Goal: Register for event/course

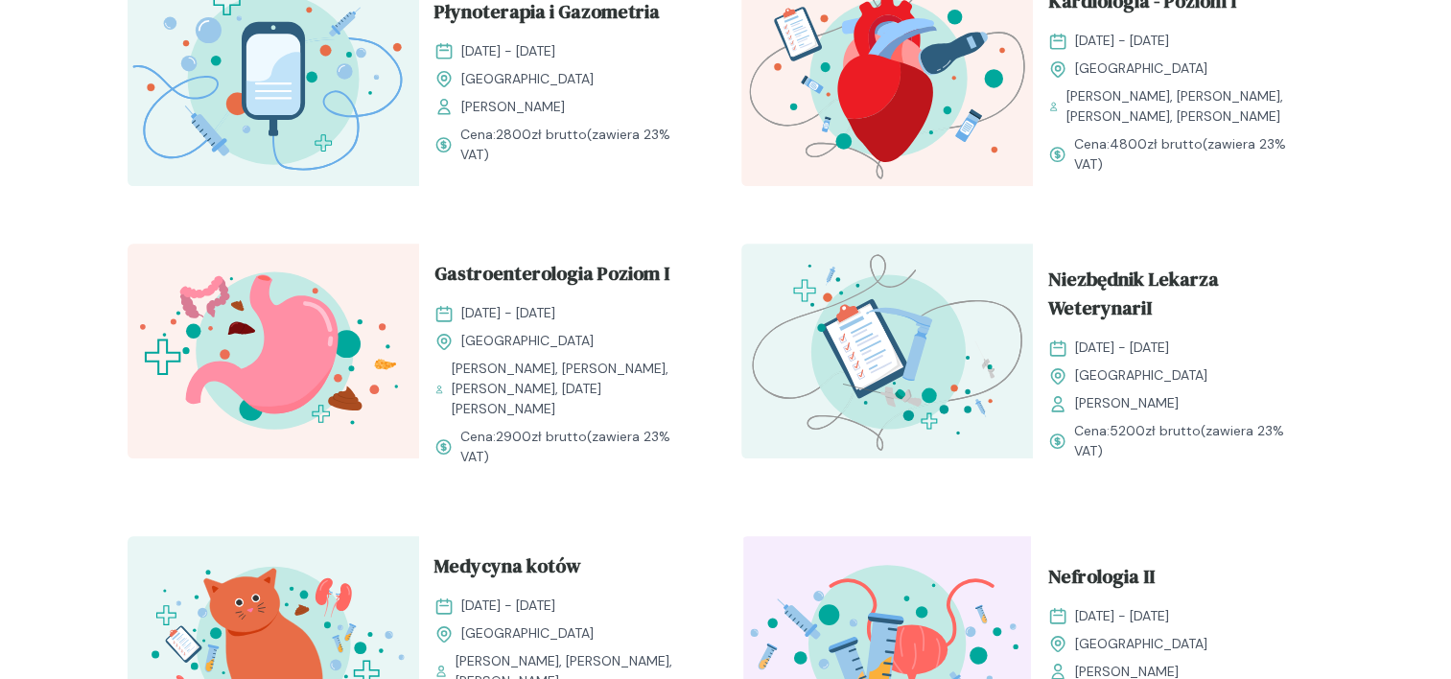
scroll to position [2014, 0]
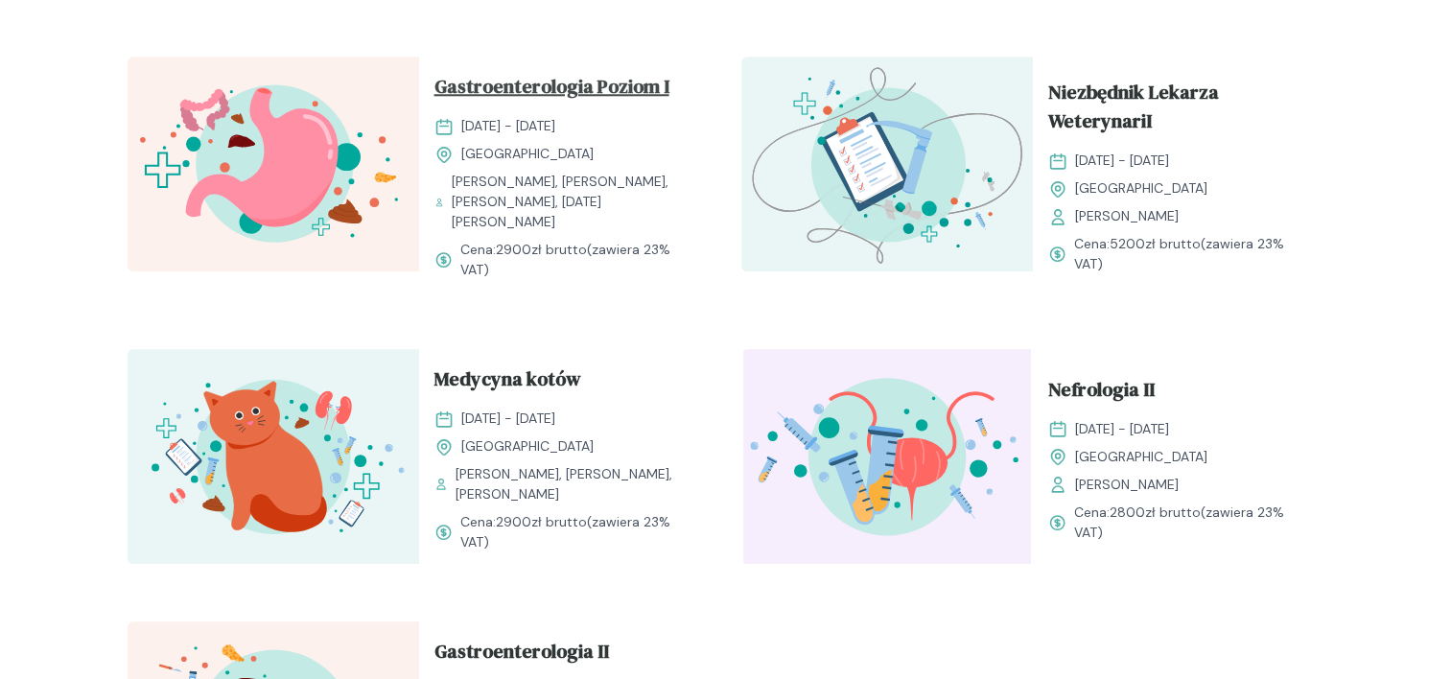
click at [587, 108] on span "Gastroenterologia Poziom I" at bounding box center [551, 90] width 235 height 36
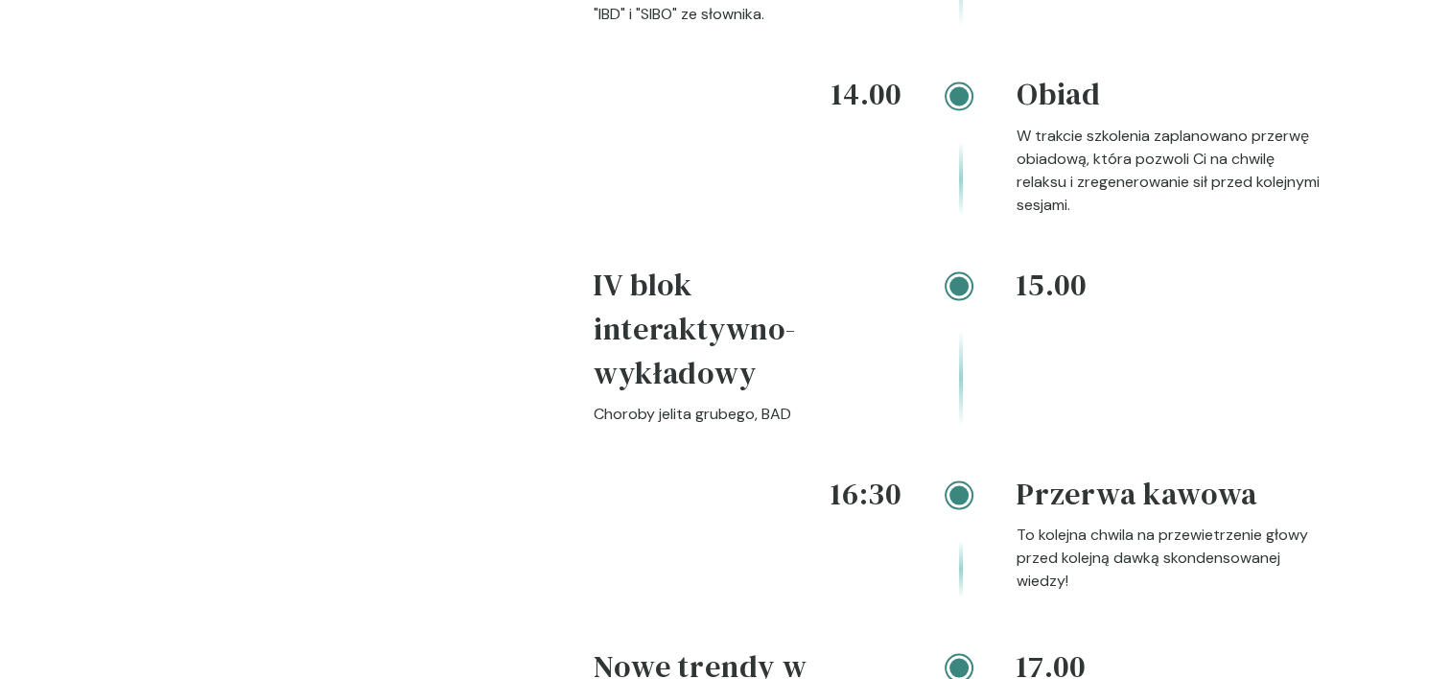
scroll to position [3357, 0]
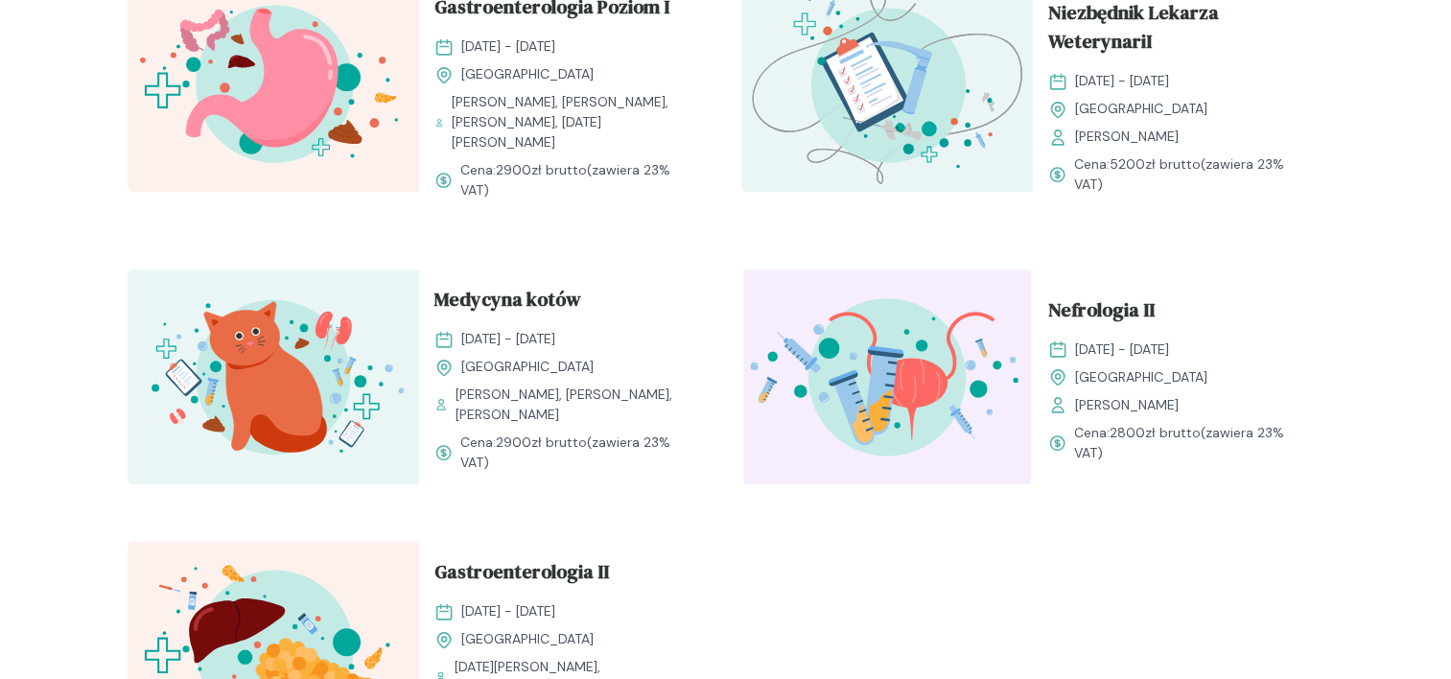
scroll to position [2206, 0]
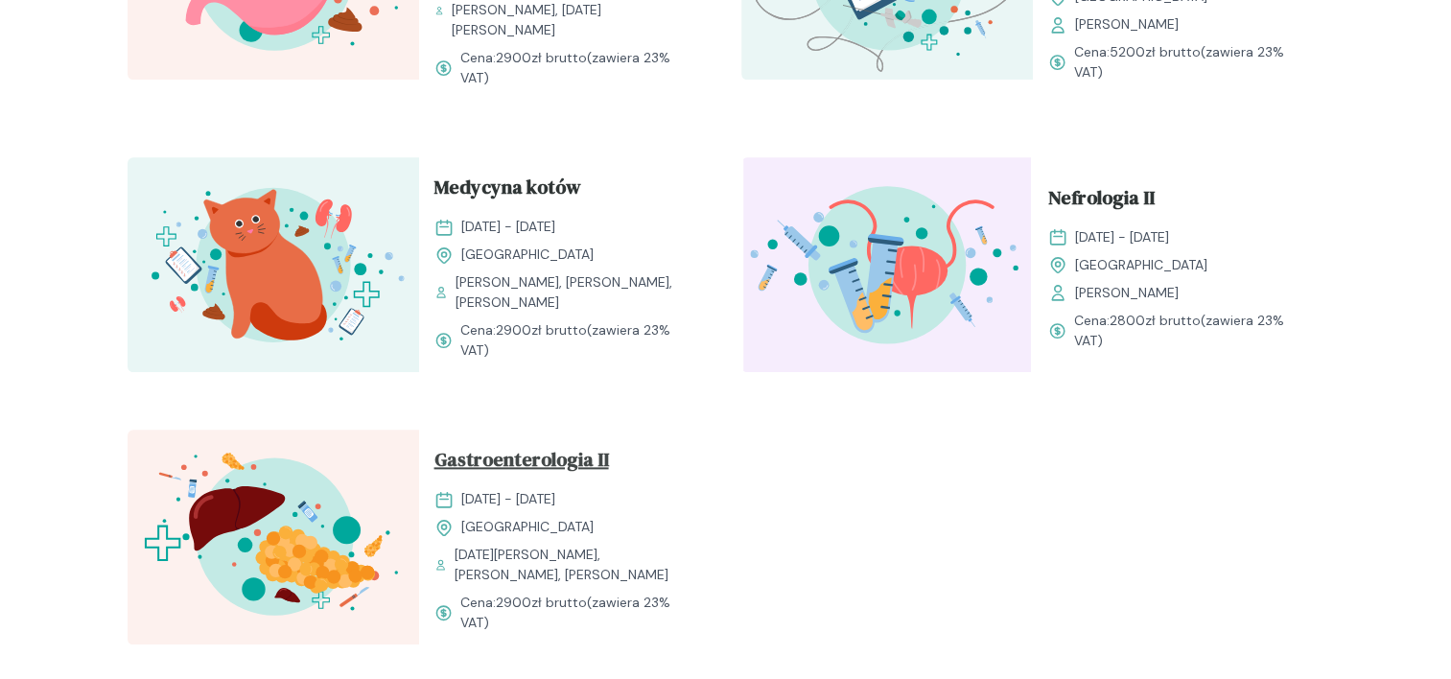
click at [479, 457] on span "Gastroenterologia II" at bounding box center [521, 463] width 175 height 36
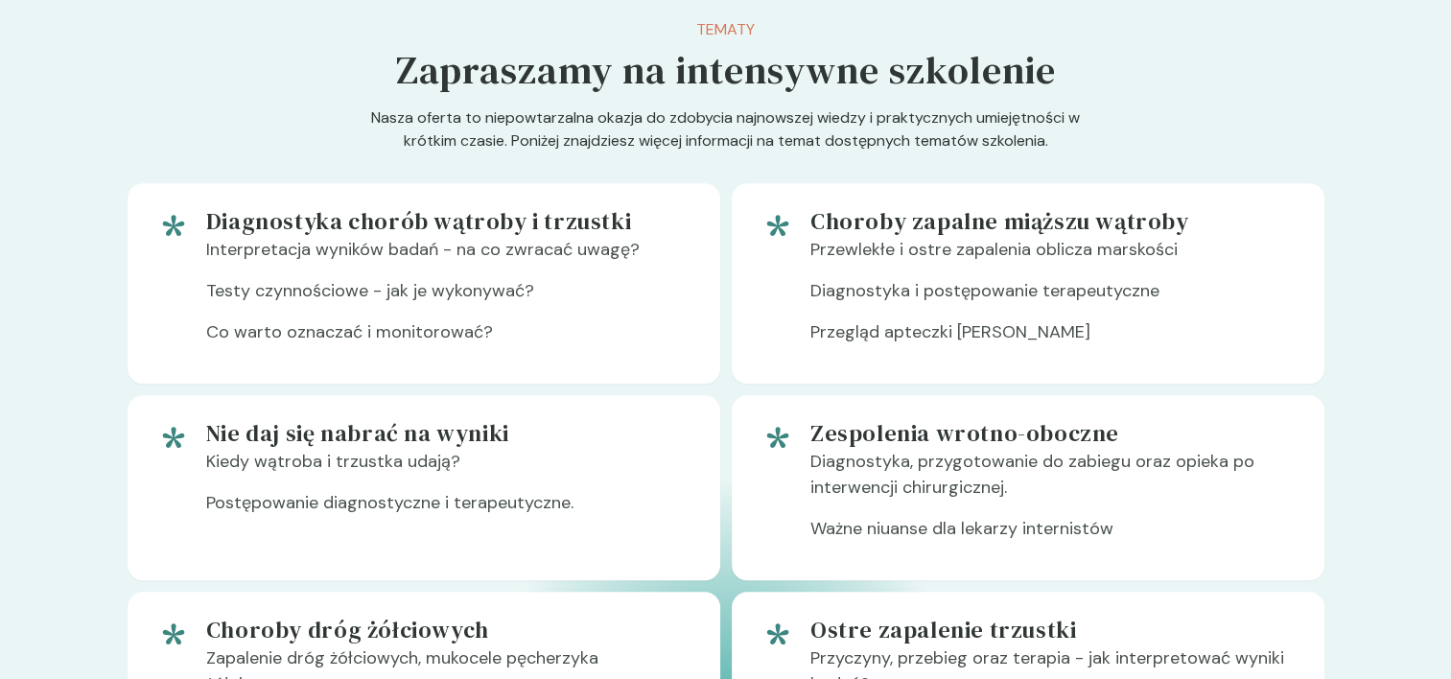
scroll to position [1343, 0]
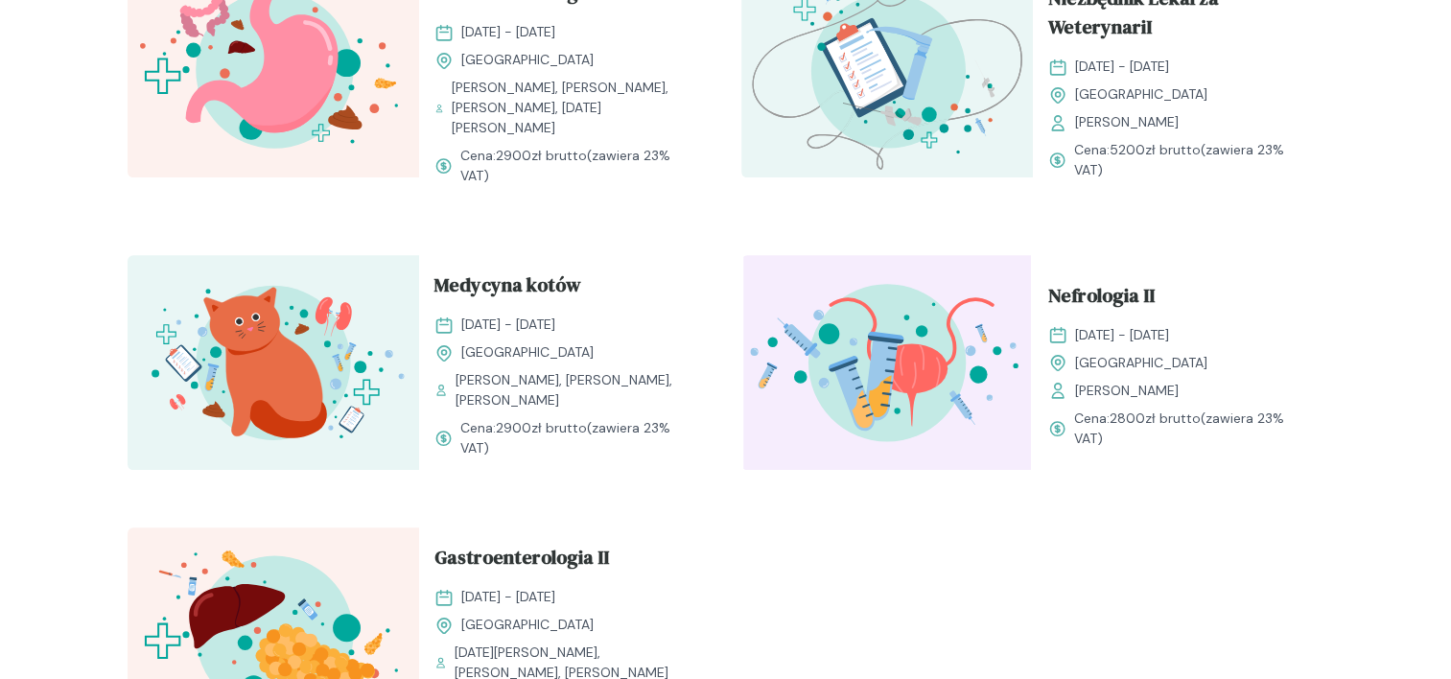
scroll to position [2110, 0]
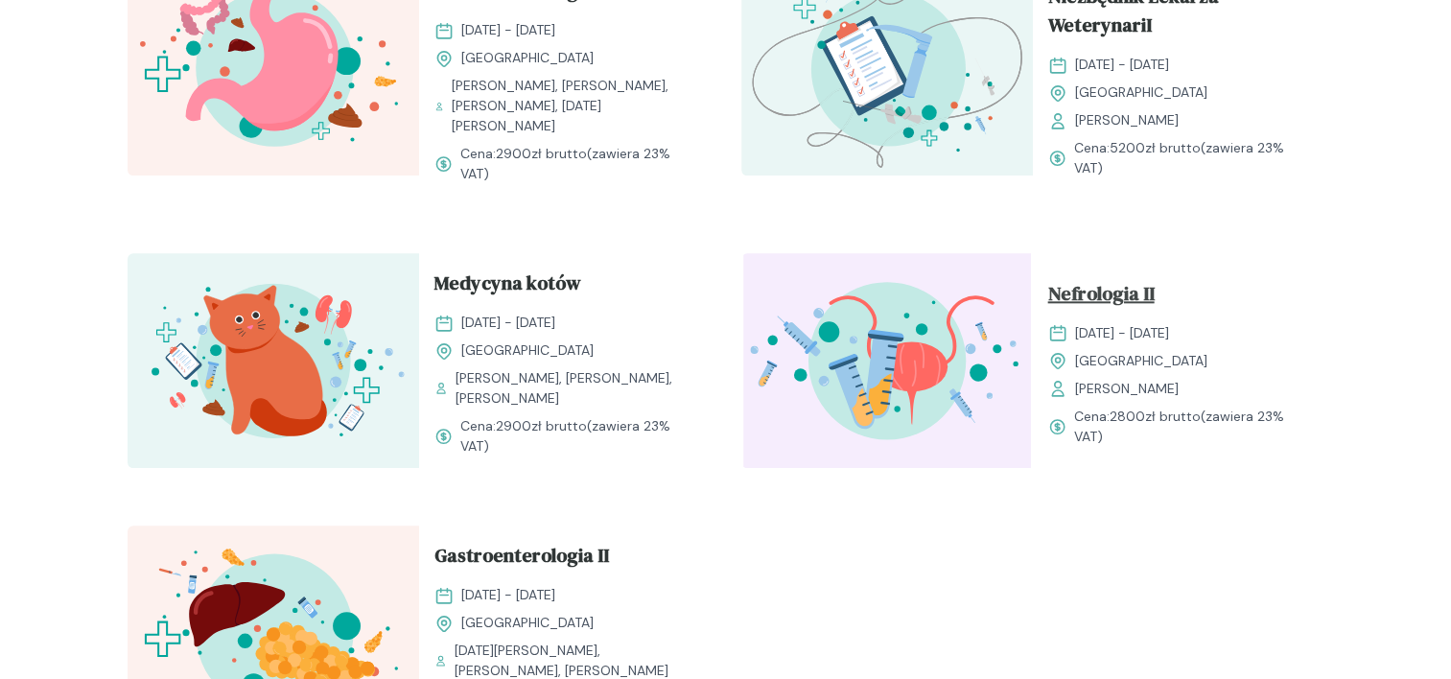
click at [1066, 315] on span "Nefrologia II" at bounding box center [1101, 297] width 106 height 36
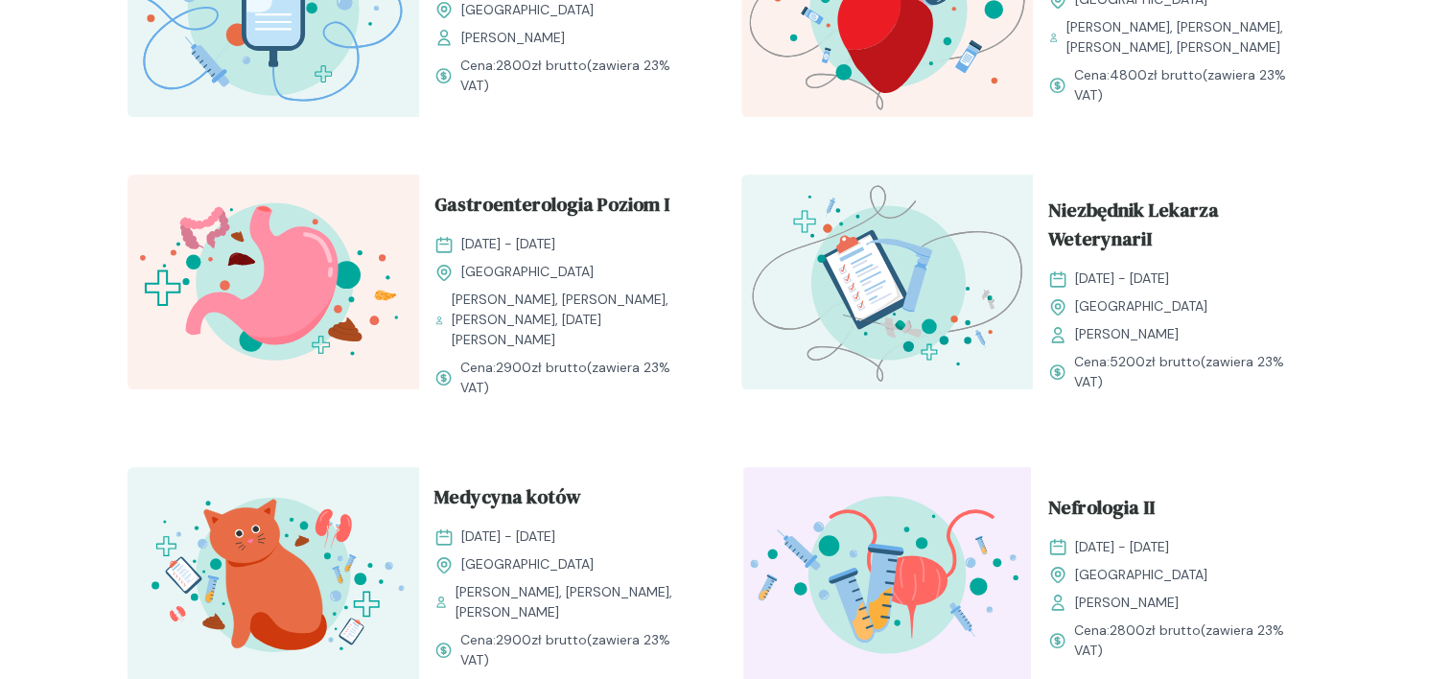
scroll to position [2014, 0]
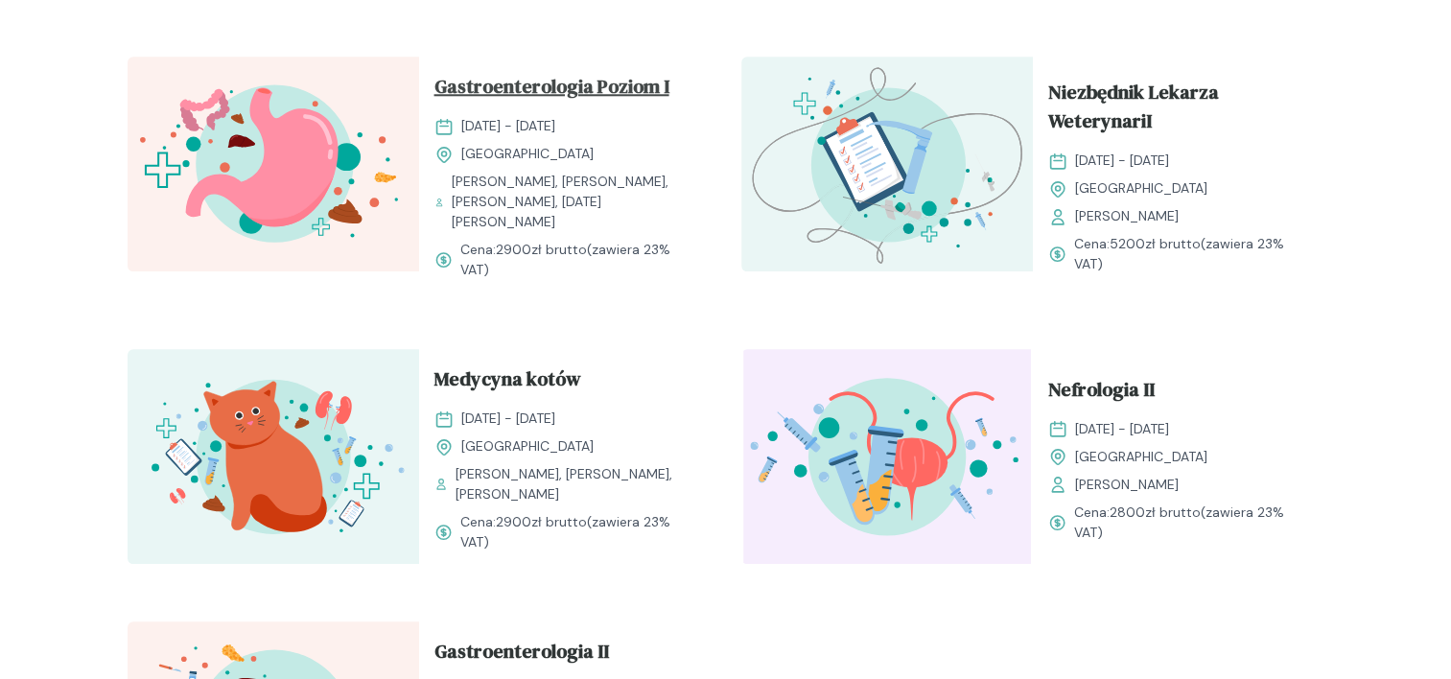
click at [514, 108] on span "Gastroenterologia Poziom I" at bounding box center [551, 90] width 235 height 36
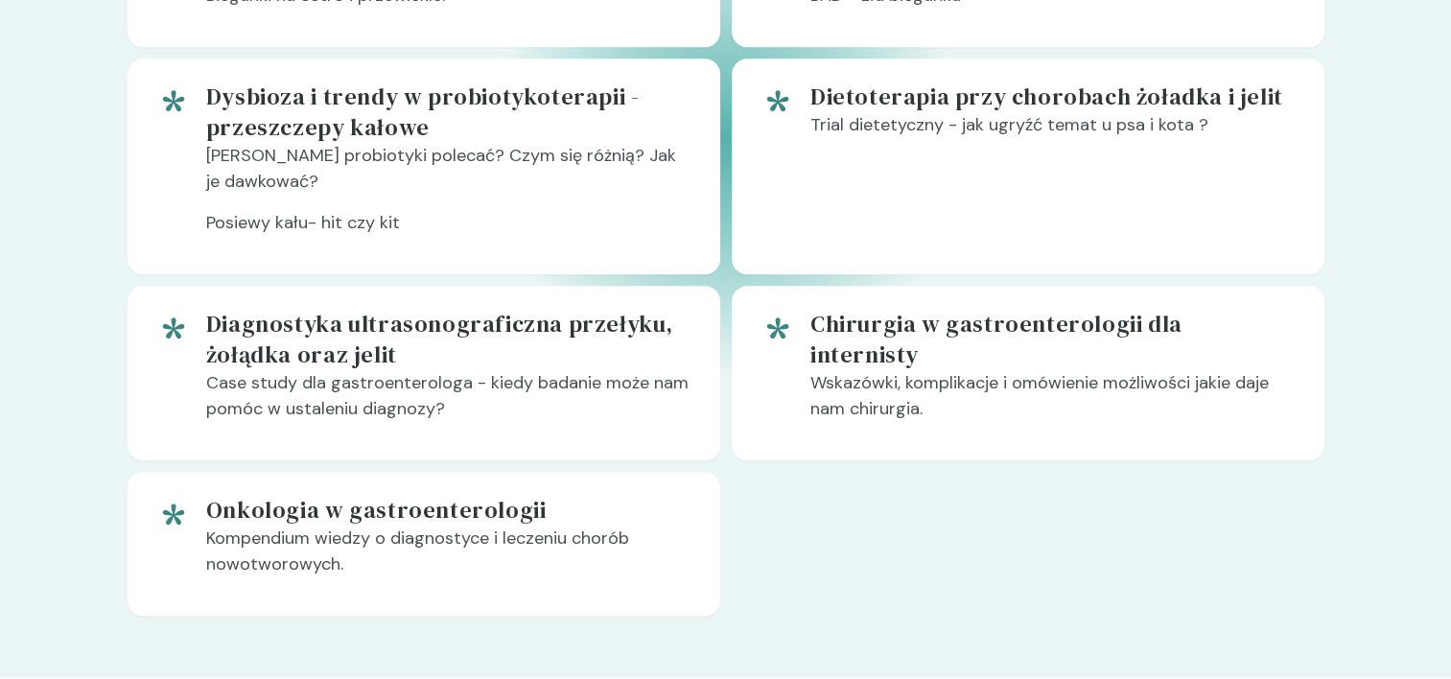
scroll to position [1918, 0]
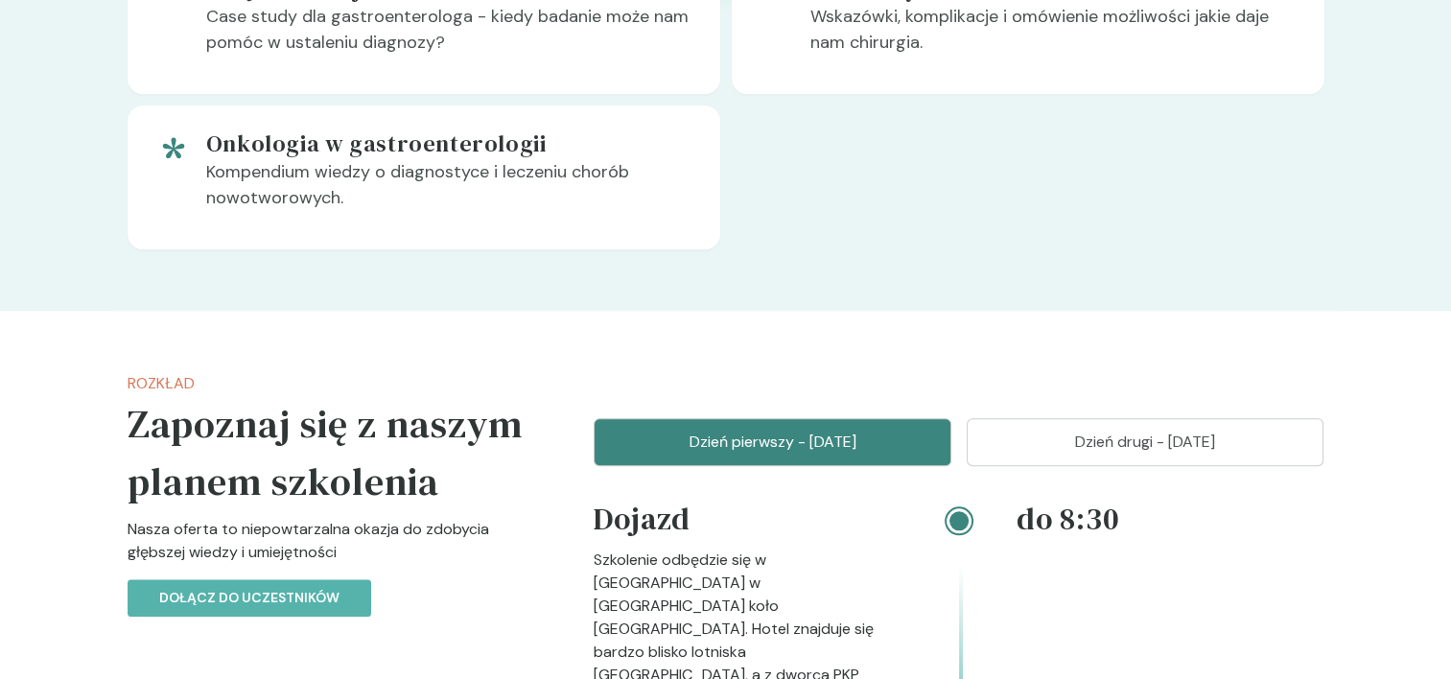
click at [1169, 446] on p "Dzień drugi - [DATE]" at bounding box center [1146, 442] width 310 height 23
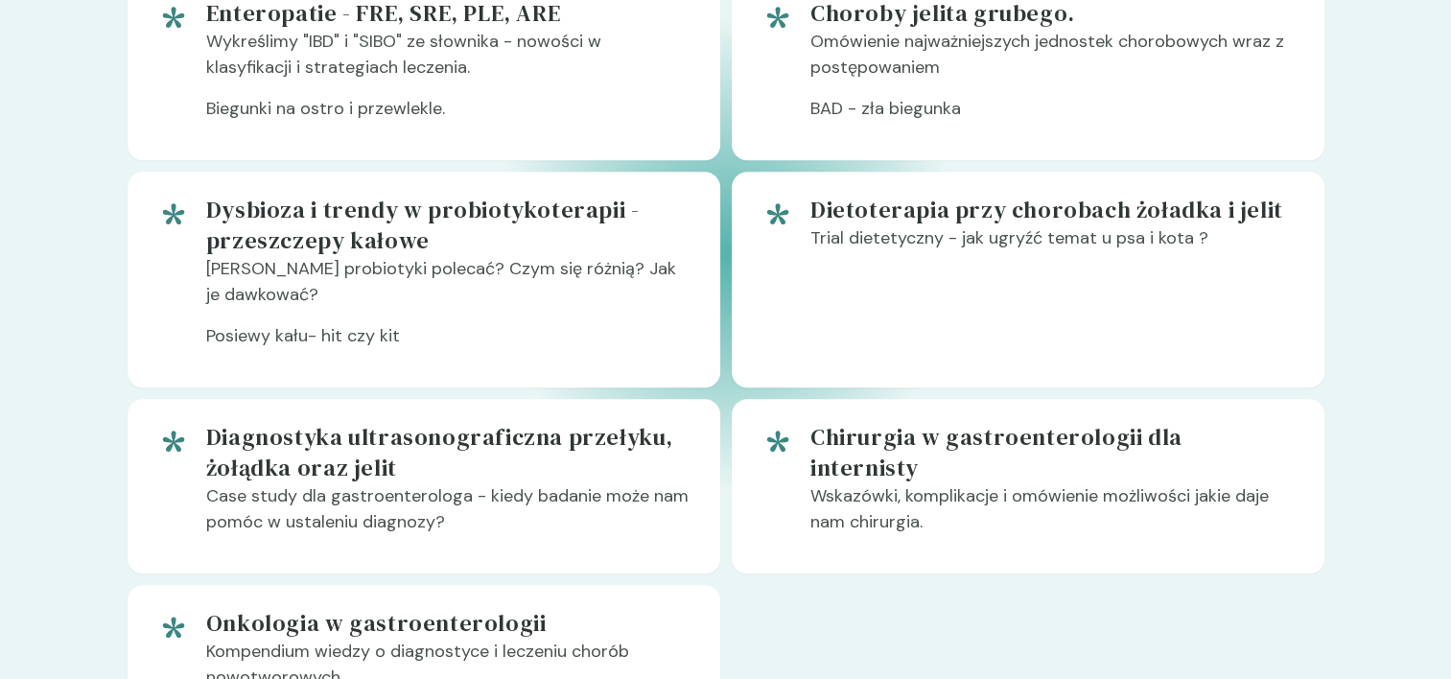
scroll to position [2110, 0]
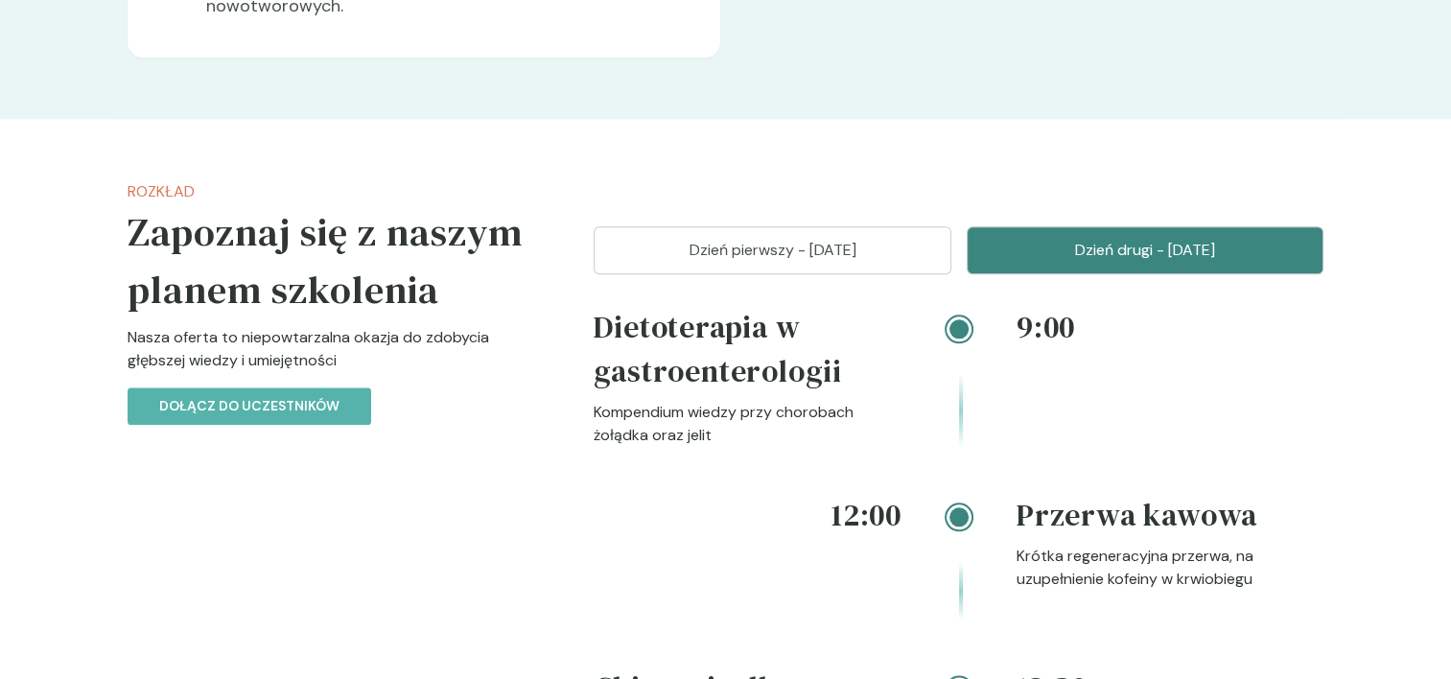
click at [664, 269] on button "Dzień pierwszy - [DATE]" at bounding box center [773, 250] width 358 height 48
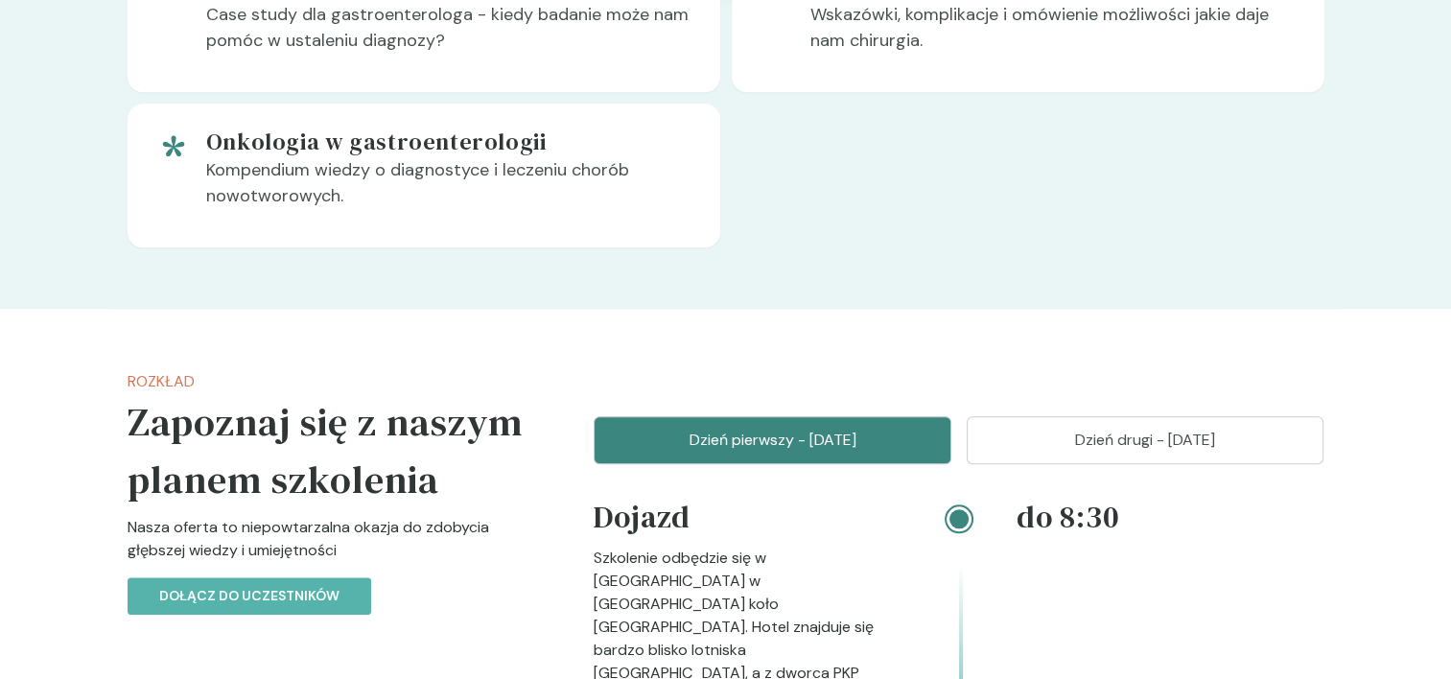
scroll to position [1918, 0]
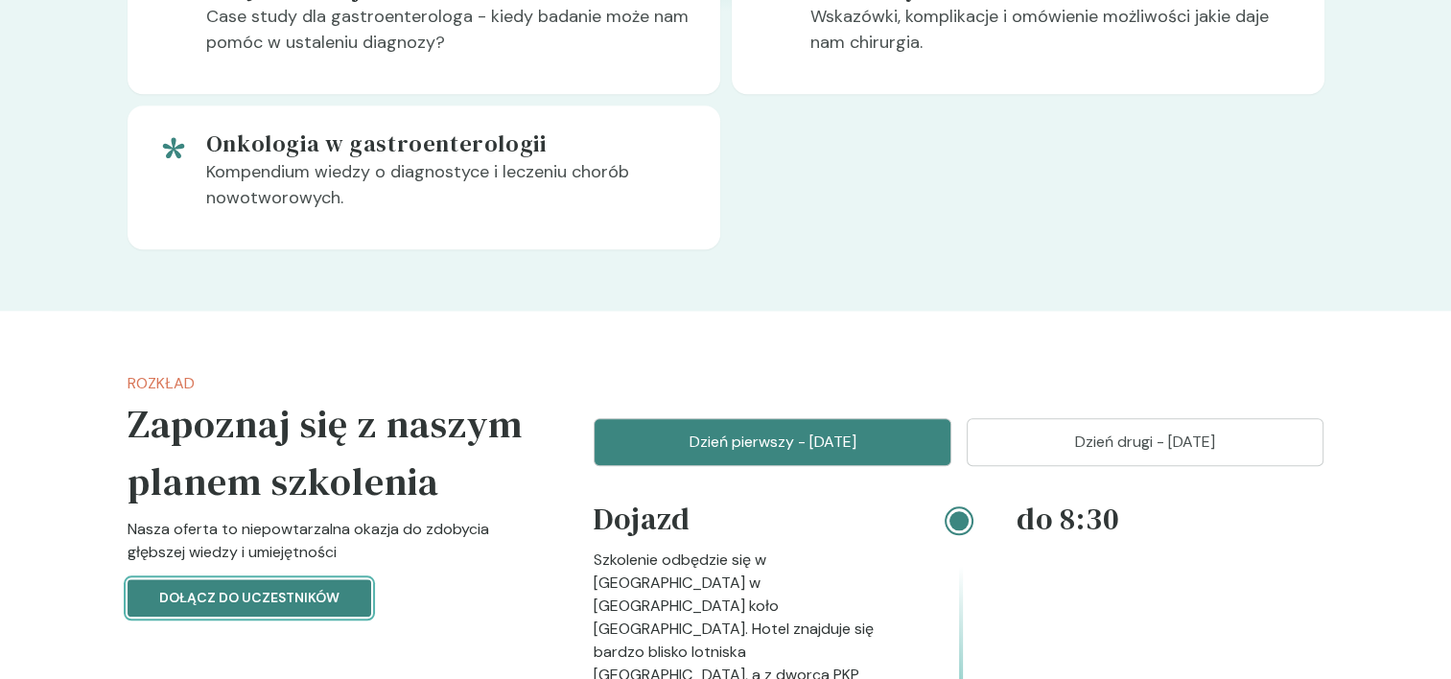
click at [316, 598] on p "Dołącz do uczestników" at bounding box center [249, 598] width 180 height 20
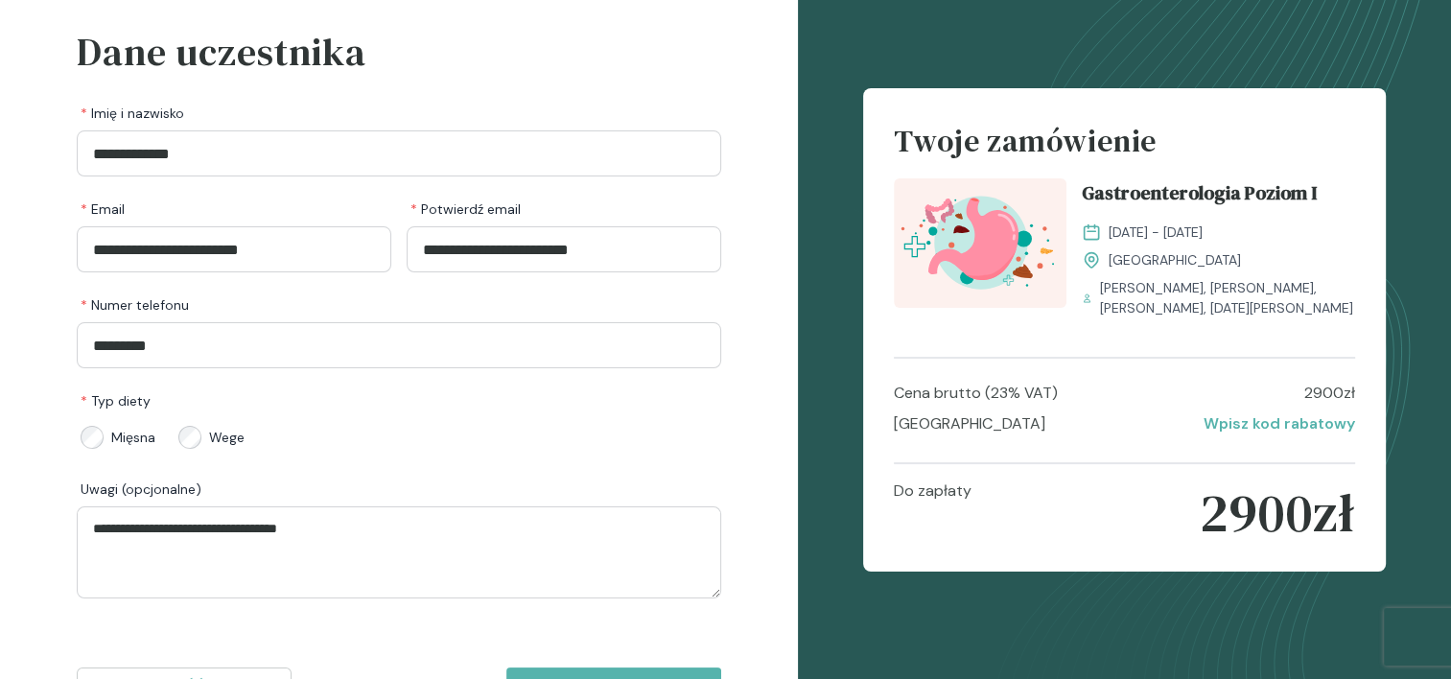
scroll to position [178, 0]
